Goal: Navigation & Orientation: Find specific page/section

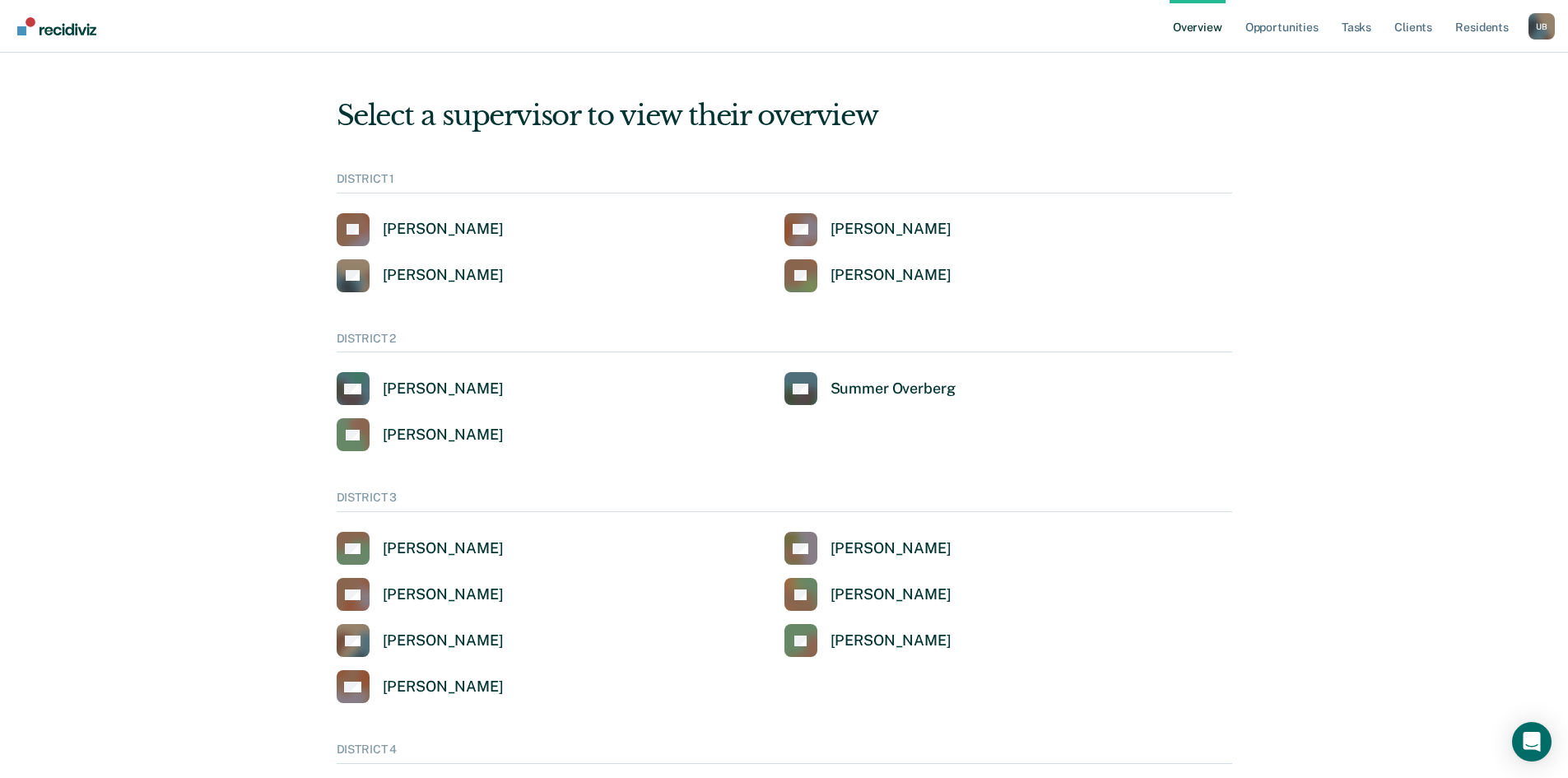
click at [1531, 25] on div "U B" at bounding box center [1541, 26] width 27 height 27
click at [1465, 154] on link "Go to Operations" at bounding box center [1458, 153] width 140 height 14
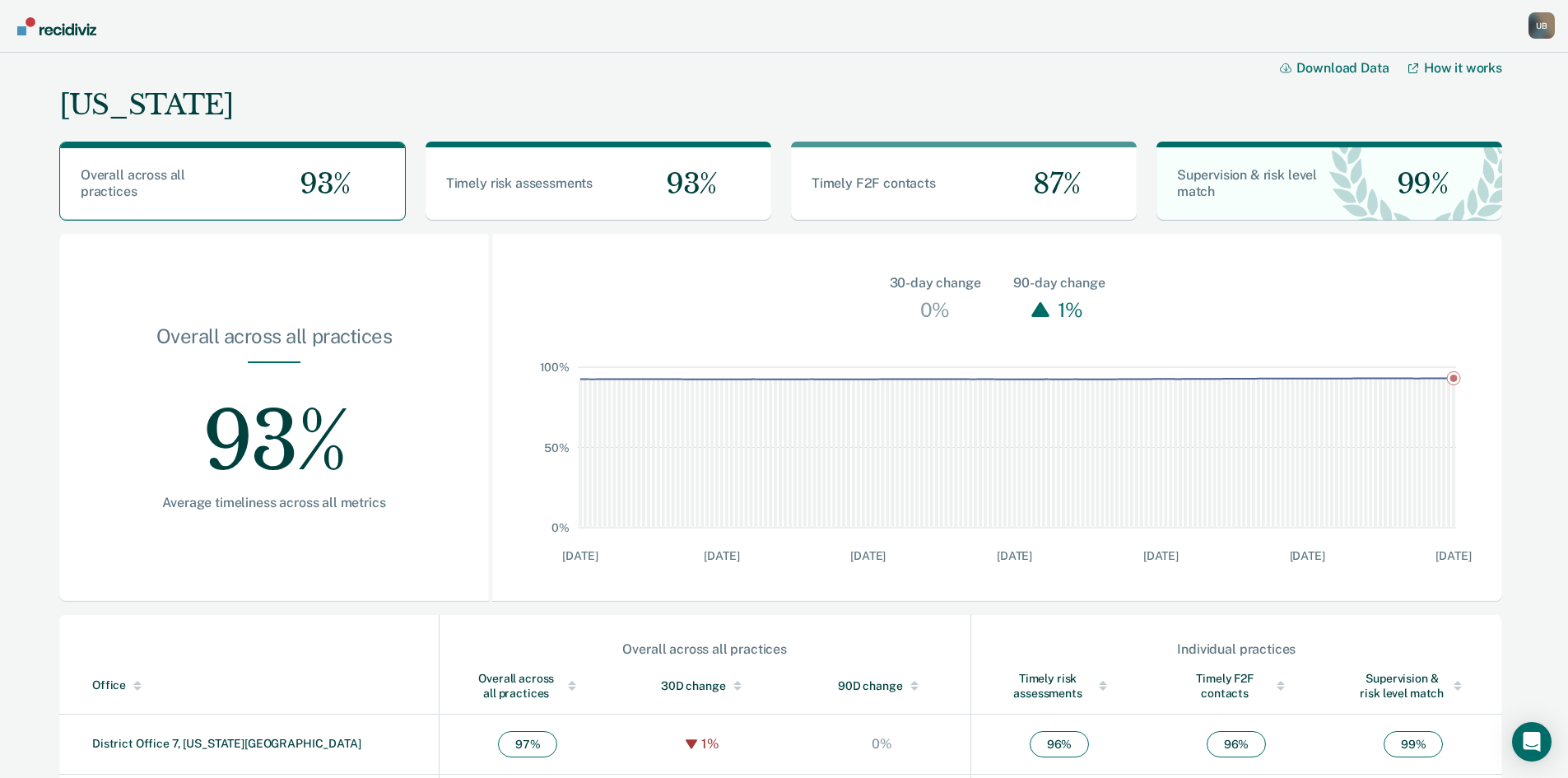
click at [1540, 22] on div "U B" at bounding box center [1541, 25] width 27 height 27
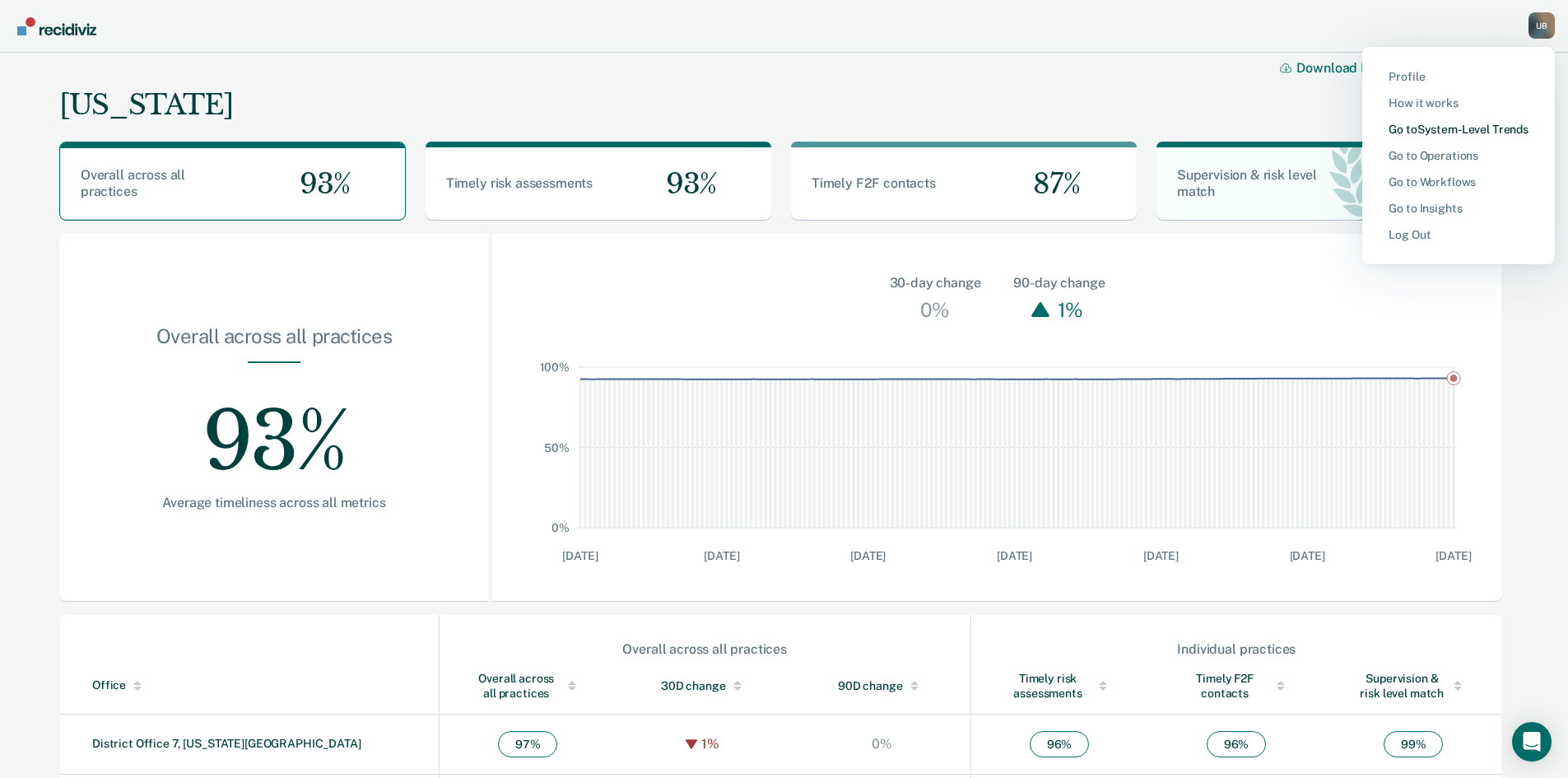
click at [1452, 130] on link "Go to System-Level Trends" at bounding box center [1458, 129] width 140 height 14
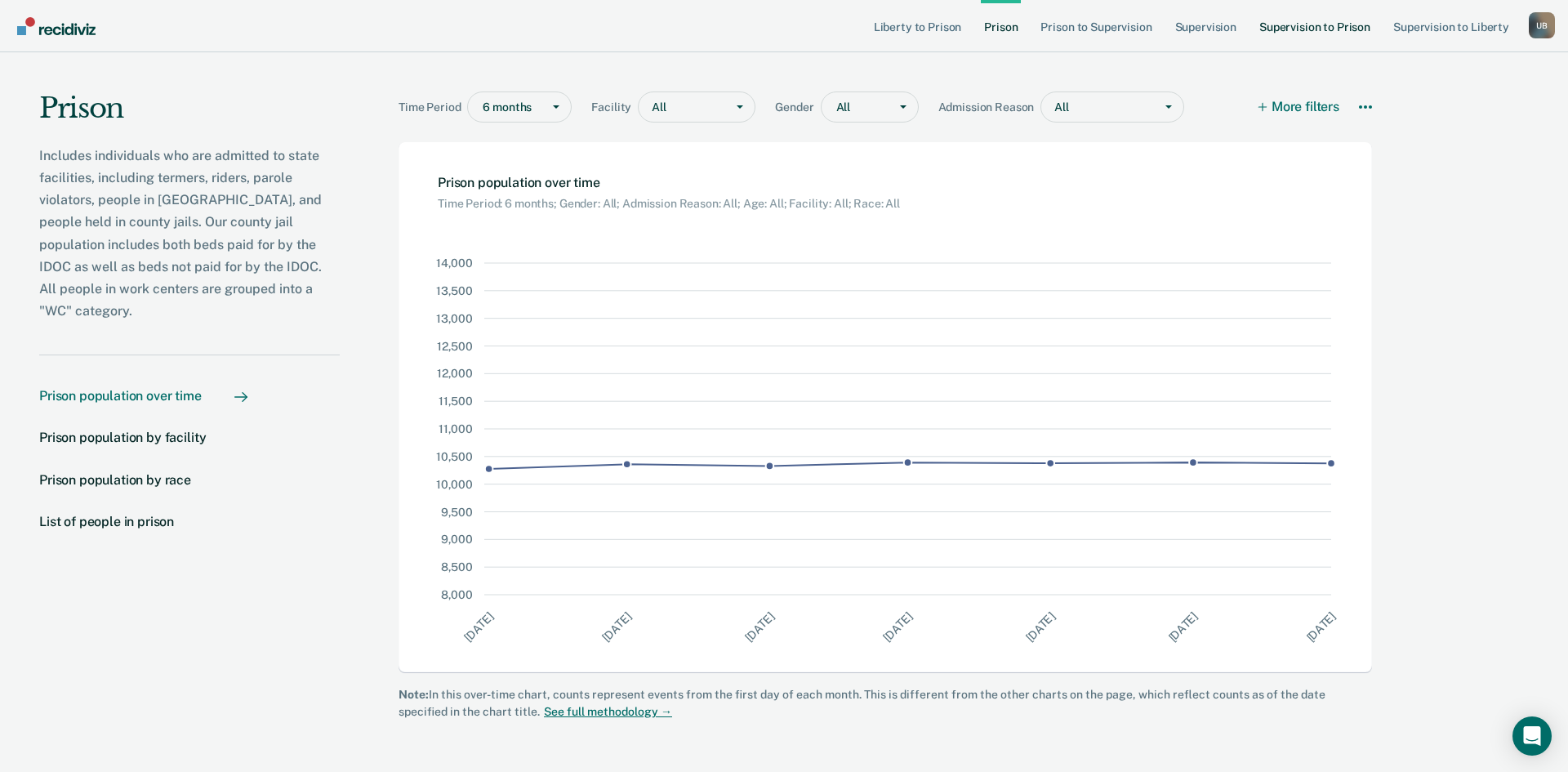
click at [1324, 23] on link "Supervision to Prison" at bounding box center [1315, 26] width 117 height 52
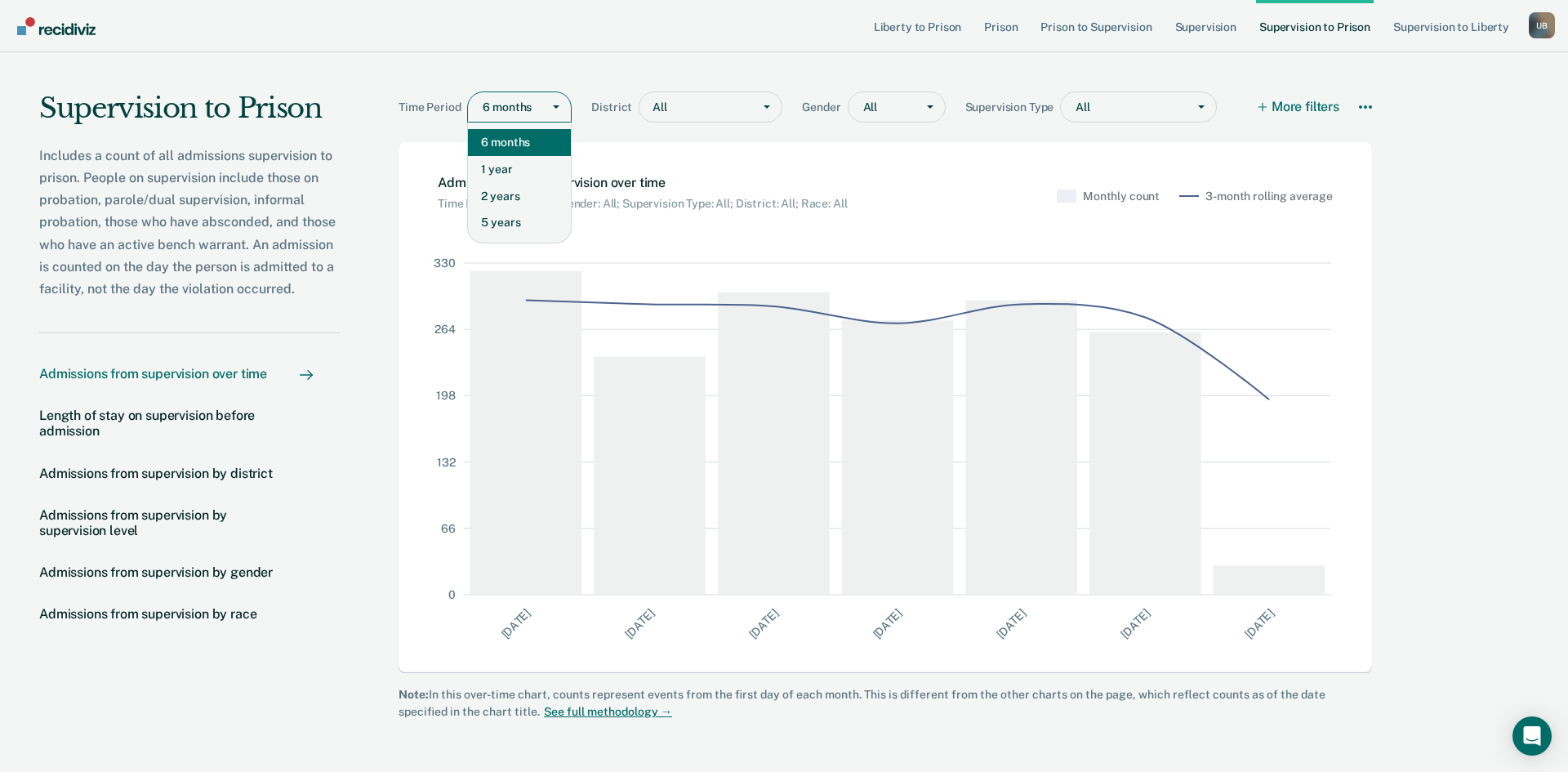
click at [566, 107] on div "Main chart and filter content" at bounding box center [557, 107] width 29 height 29
click at [531, 198] on div "2 years" at bounding box center [519, 196] width 103 height 27
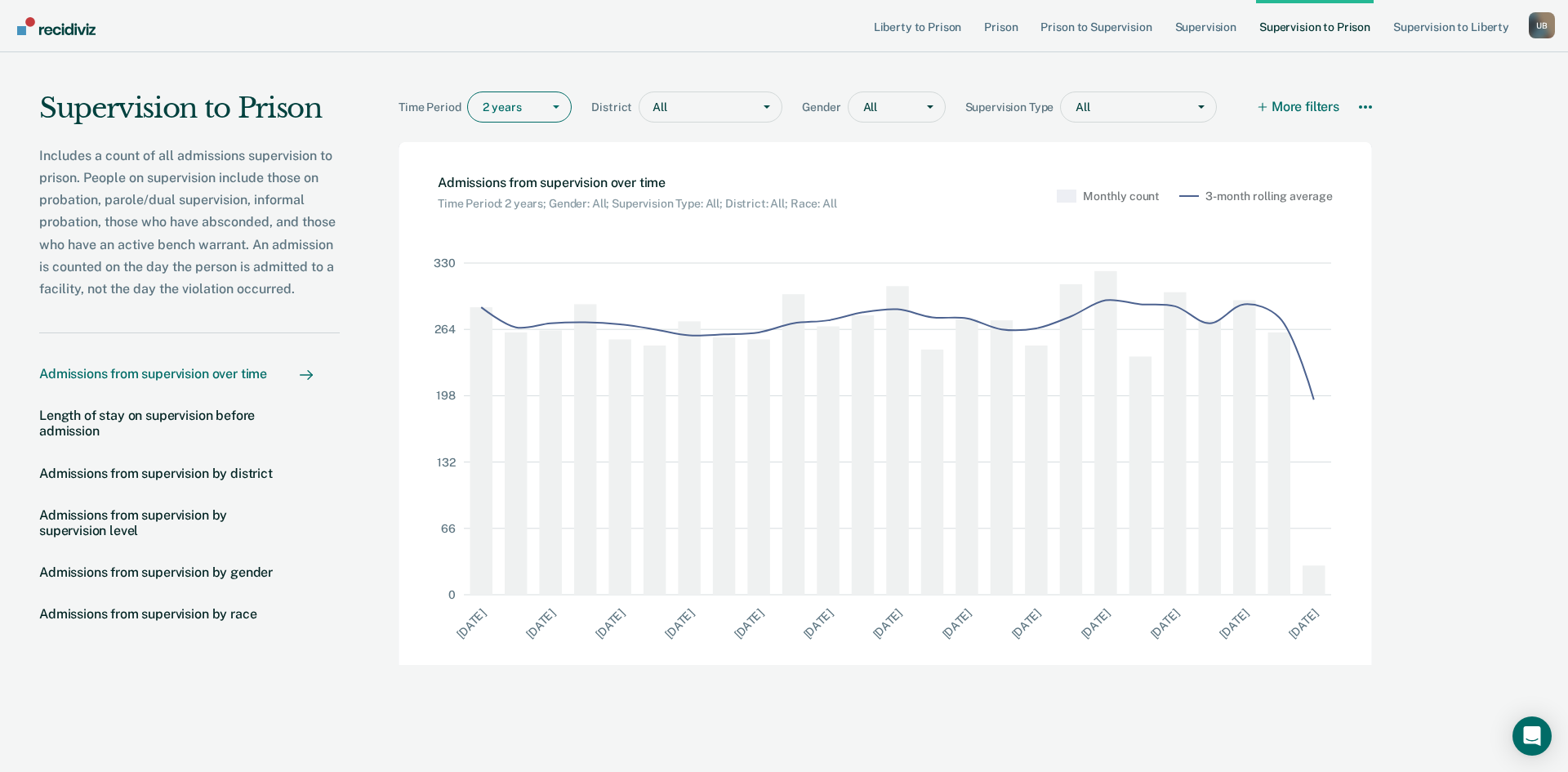
click at [563, 113] on div "Main chart and filter content" at bounding box center [557, 107] width 29 height 29
click at [537, 213] on div "5 years" at bounding box center [519, 222] width 103 height 27
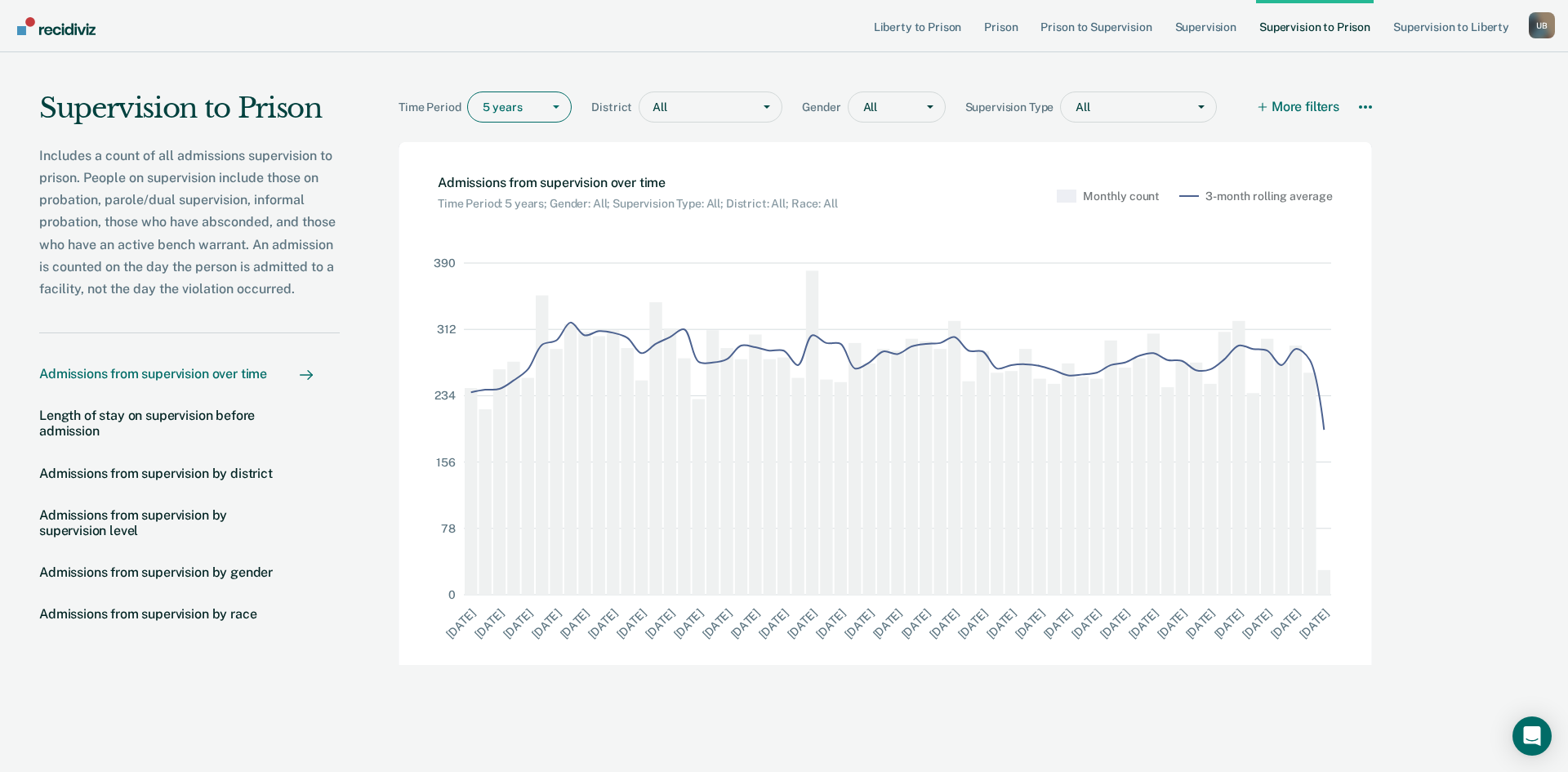
click at [1535, 26] on div "U B" at bounding box center [1541, 25] width 27 height 27
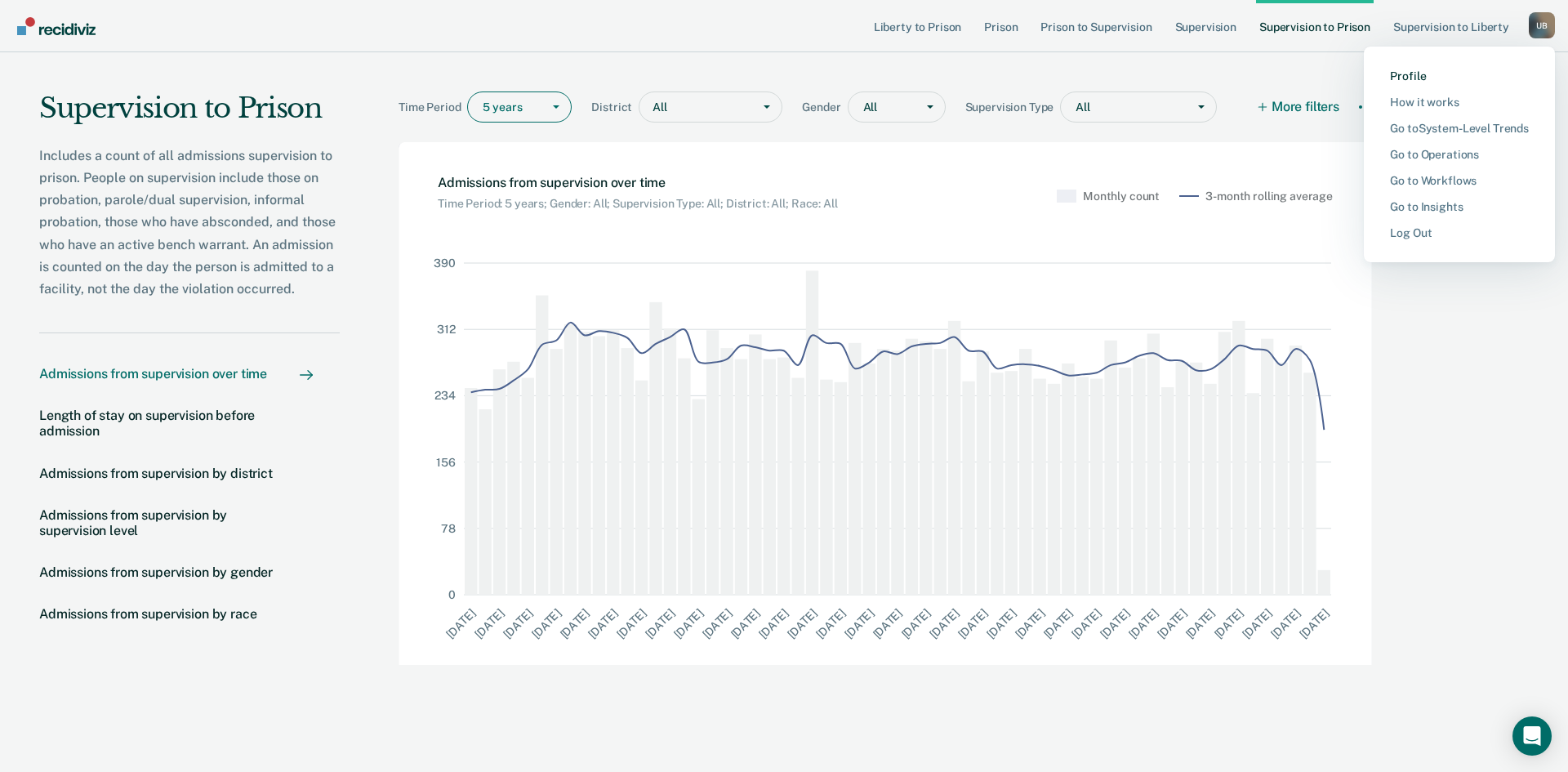
click at [1419, 75] on link "Profile" at bounding box center [1459, 76] width 138 height 14
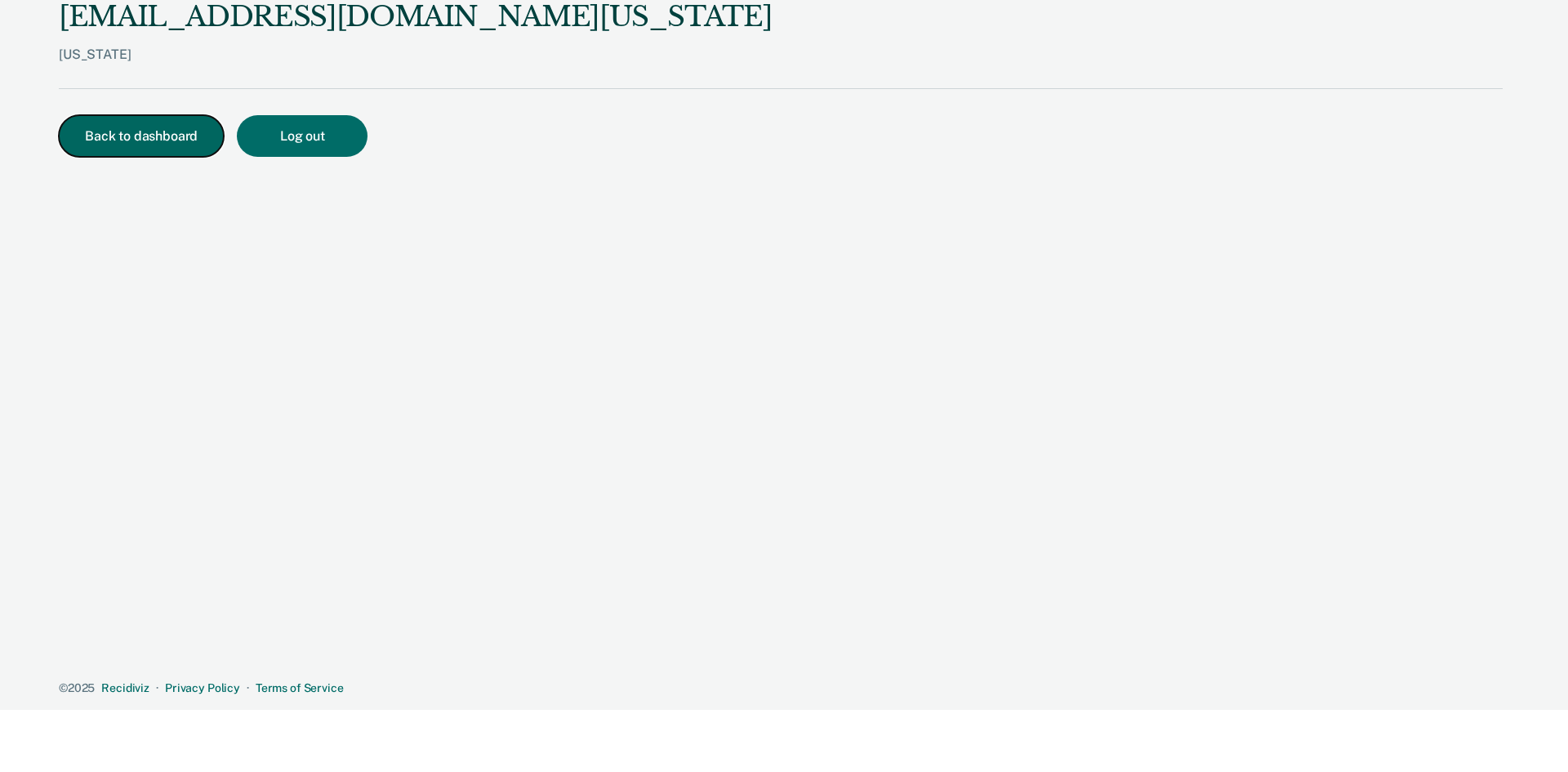
click at [163, 138] on button "Back to dashboard" at bounding box center [141, 136] width 165 height 41
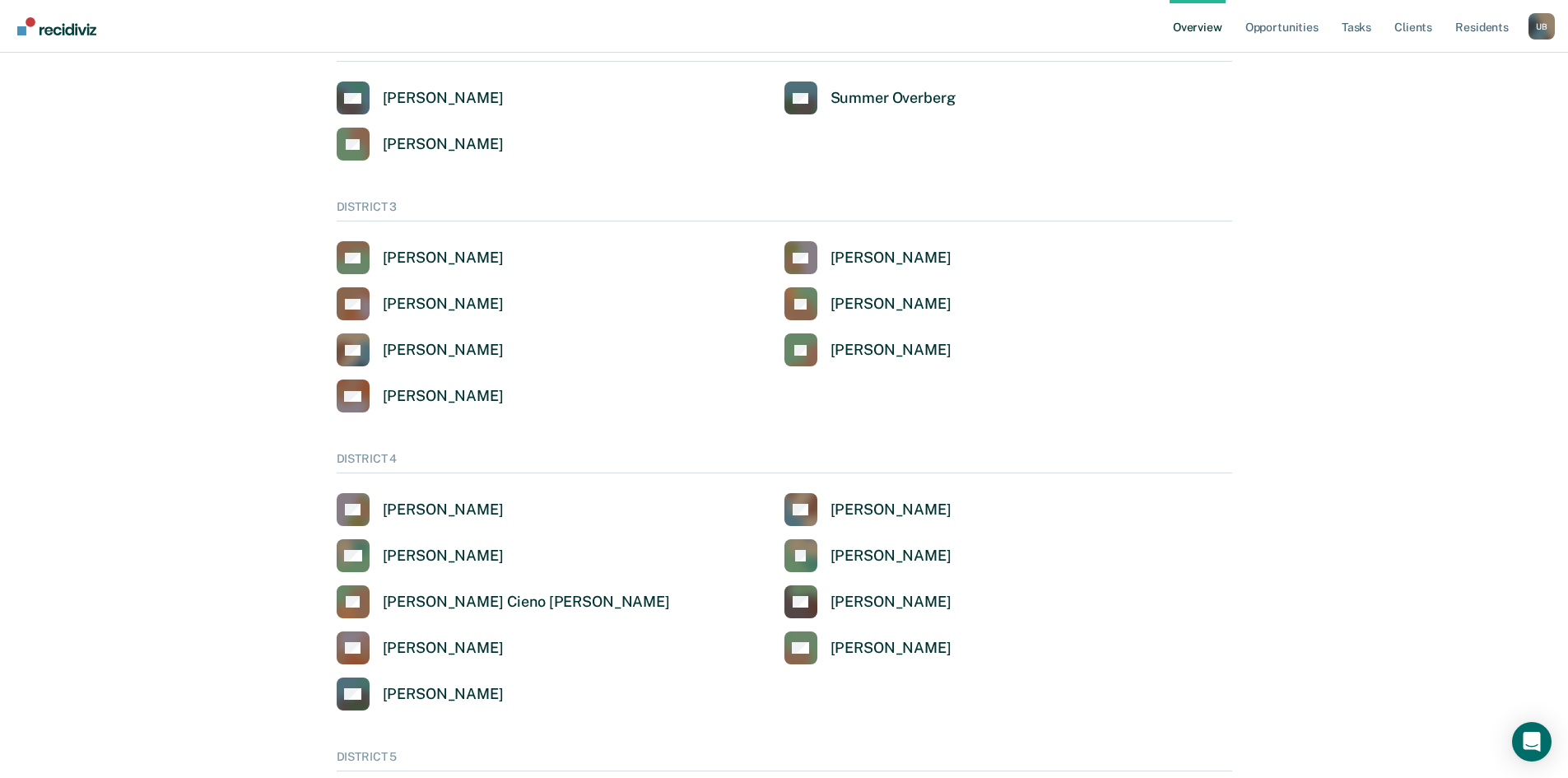
scroll to position [576, 0]
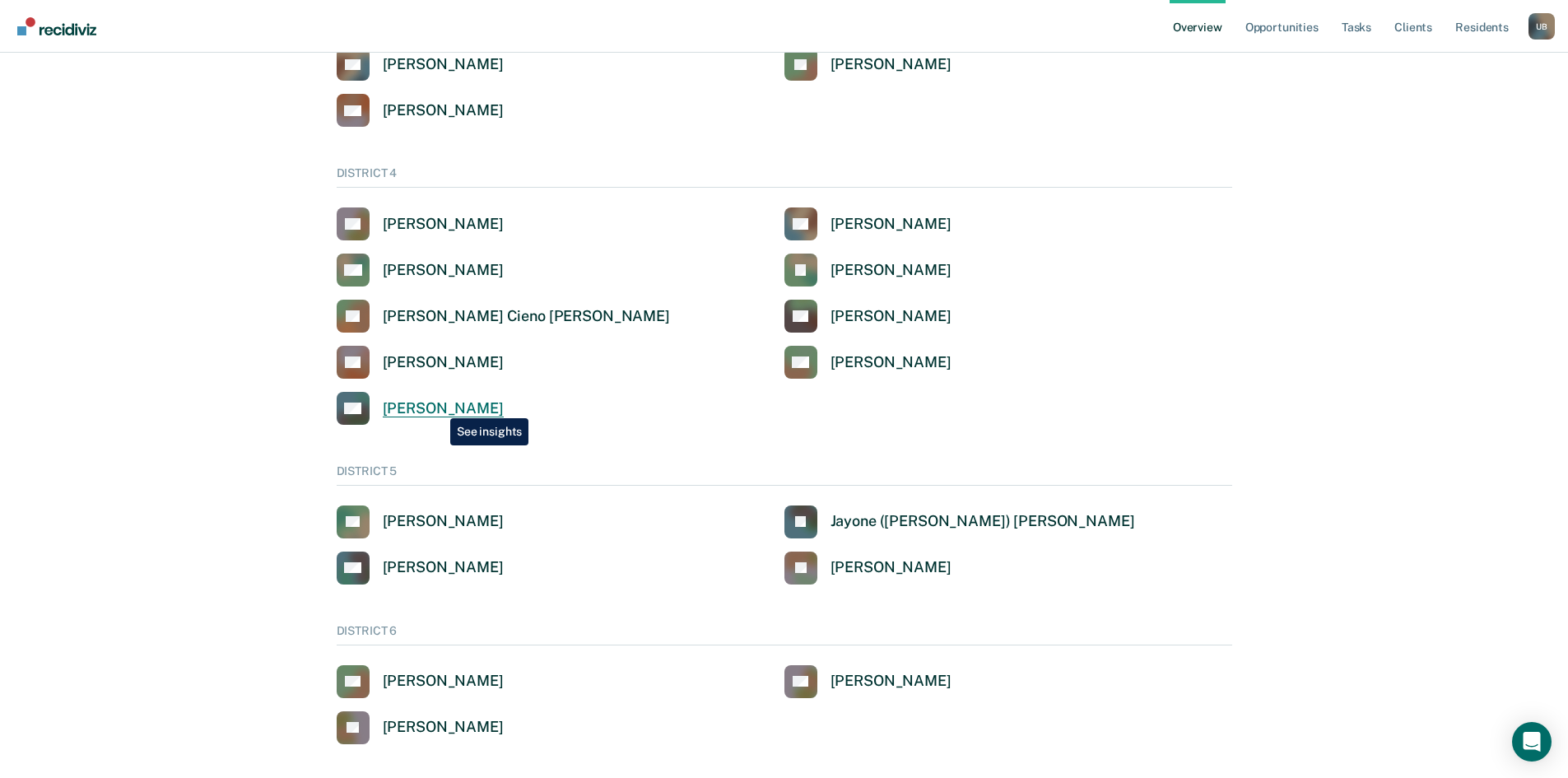
click at [438, 406] on div "[PERSON_NAME]" at bounding box center [443, 408] width 121 height 18
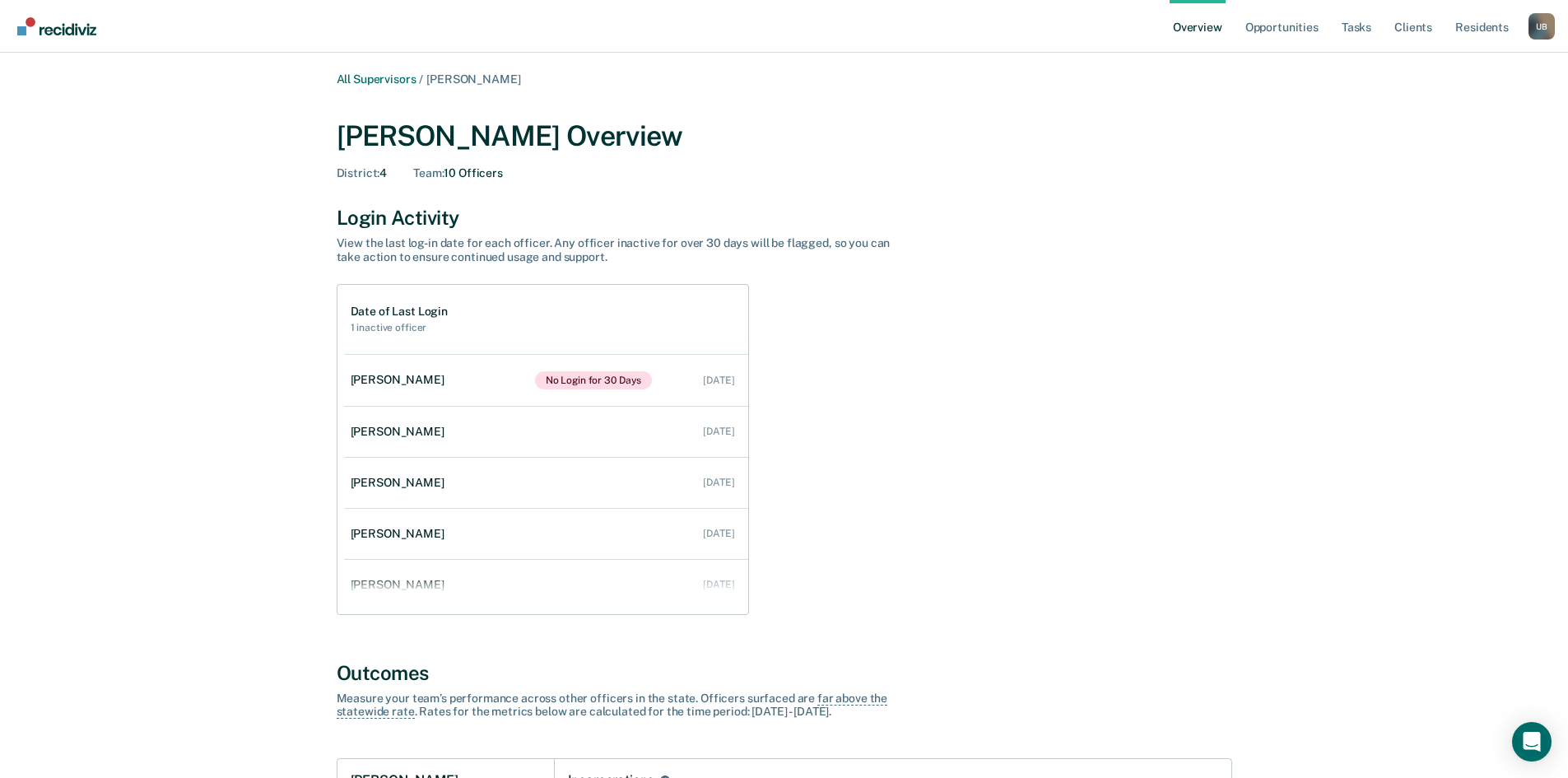
click at [1536, 30] on div "U B" at bounding box center [1541, 26] width 27 height 27
click at [1414, 178] on link "Log Out" at bounding box center [1458, 180] width 140 height 14
